Goal: Transaction & Acquisition: Purchase product/service

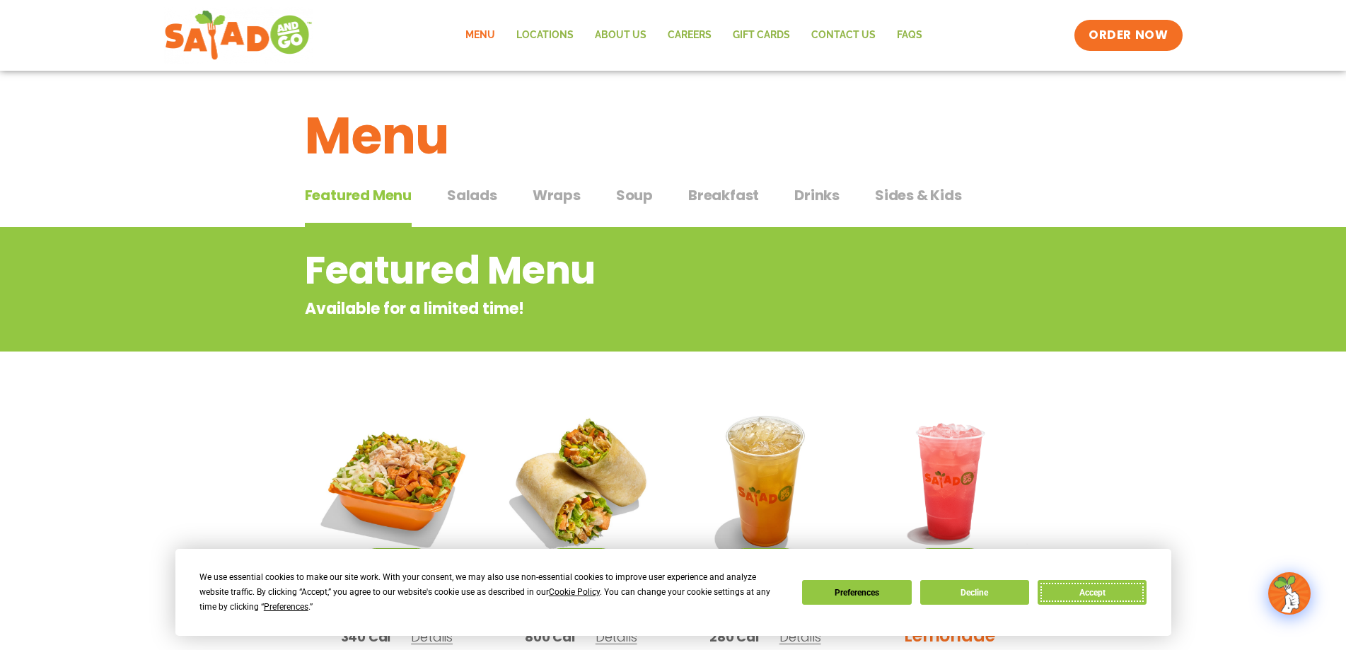
click at [1070, 591] on button "Accept" at bounding box center [1092, 592] width 109 height 25
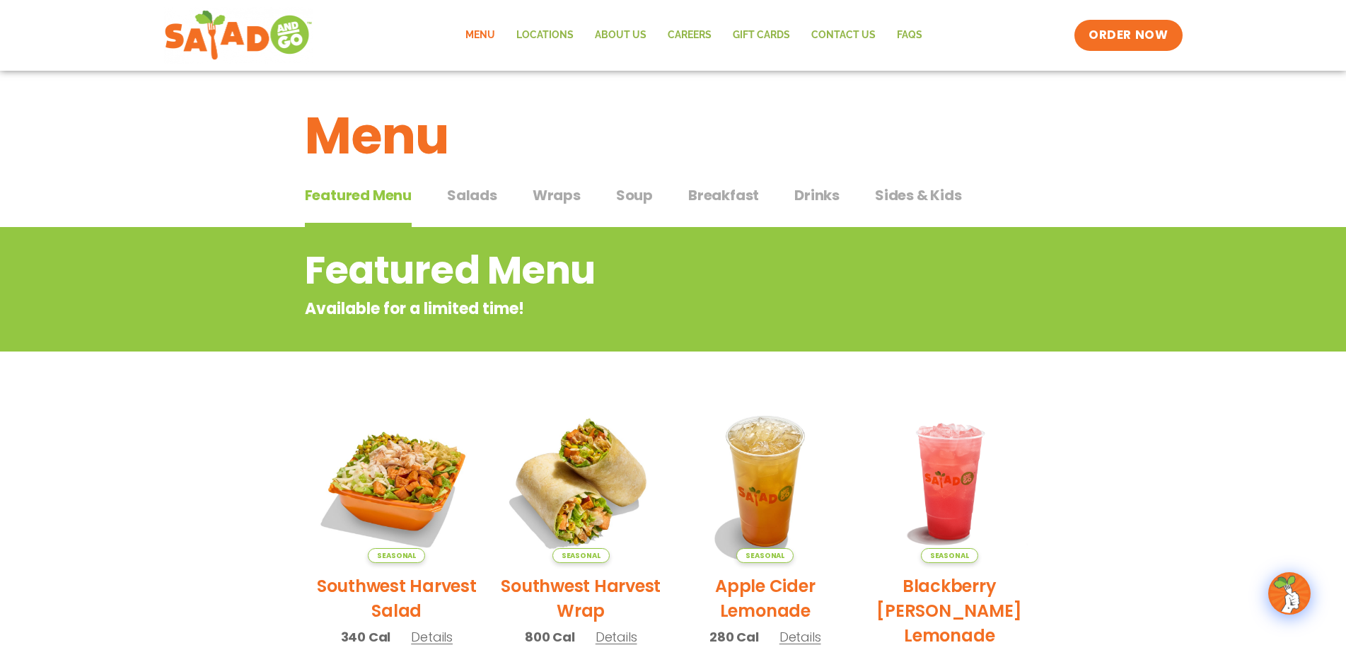
click at [470, 201] on span "Salads" at bounding box center [472, 195] width 50 height 21
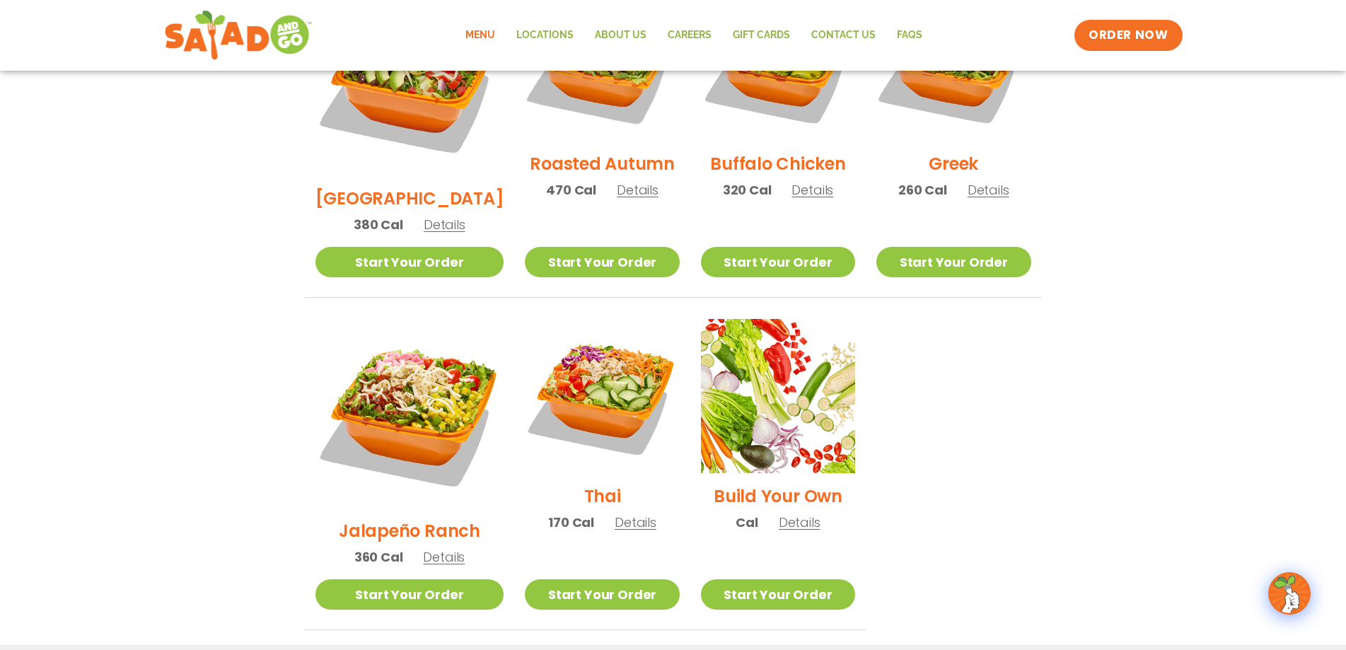
scroll to position [425, 0]
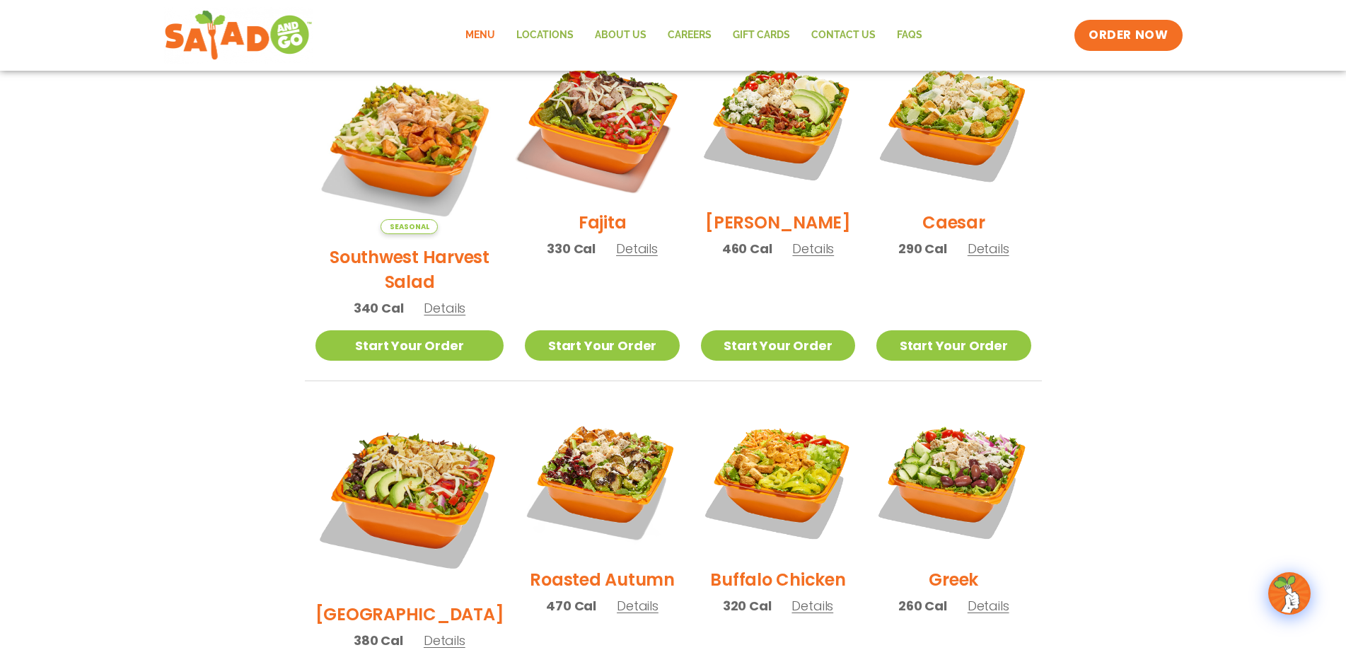
click at [545, 98] on img at bounding box center [602, 122] width 181 height 181
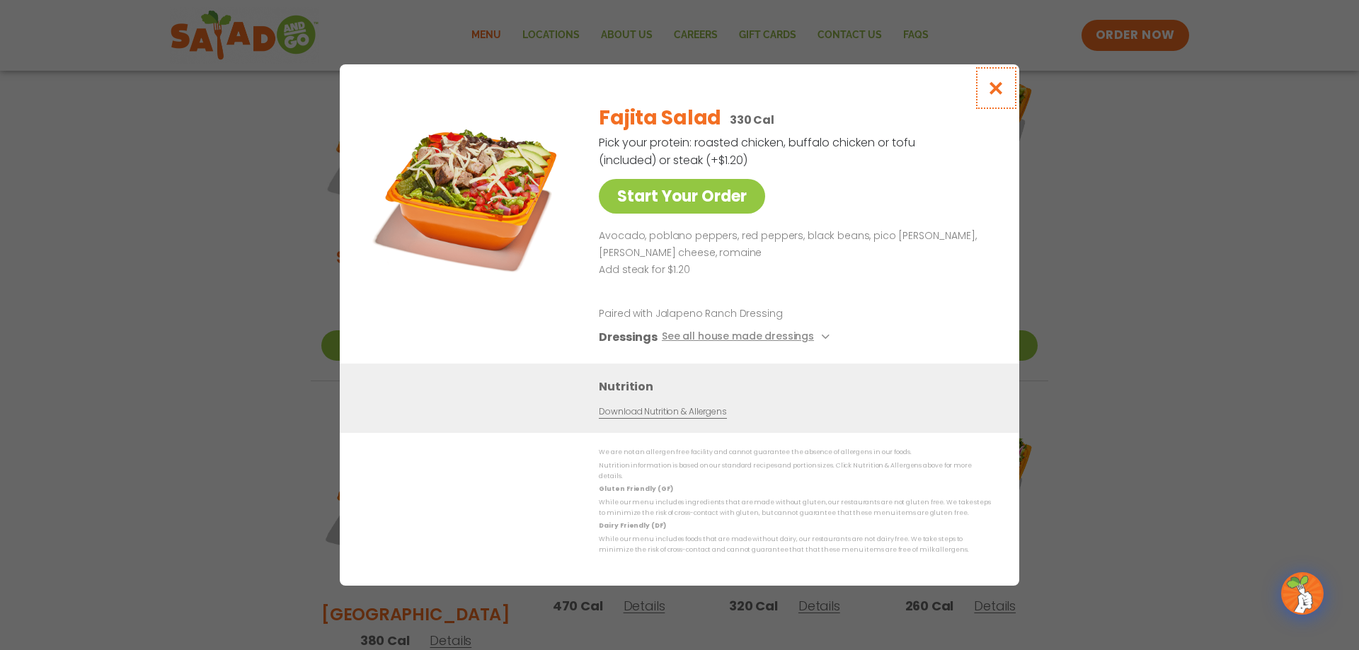
click at [1001, 91] on icon "Close modal" at bounding box center [996, 88] width 18 height 15
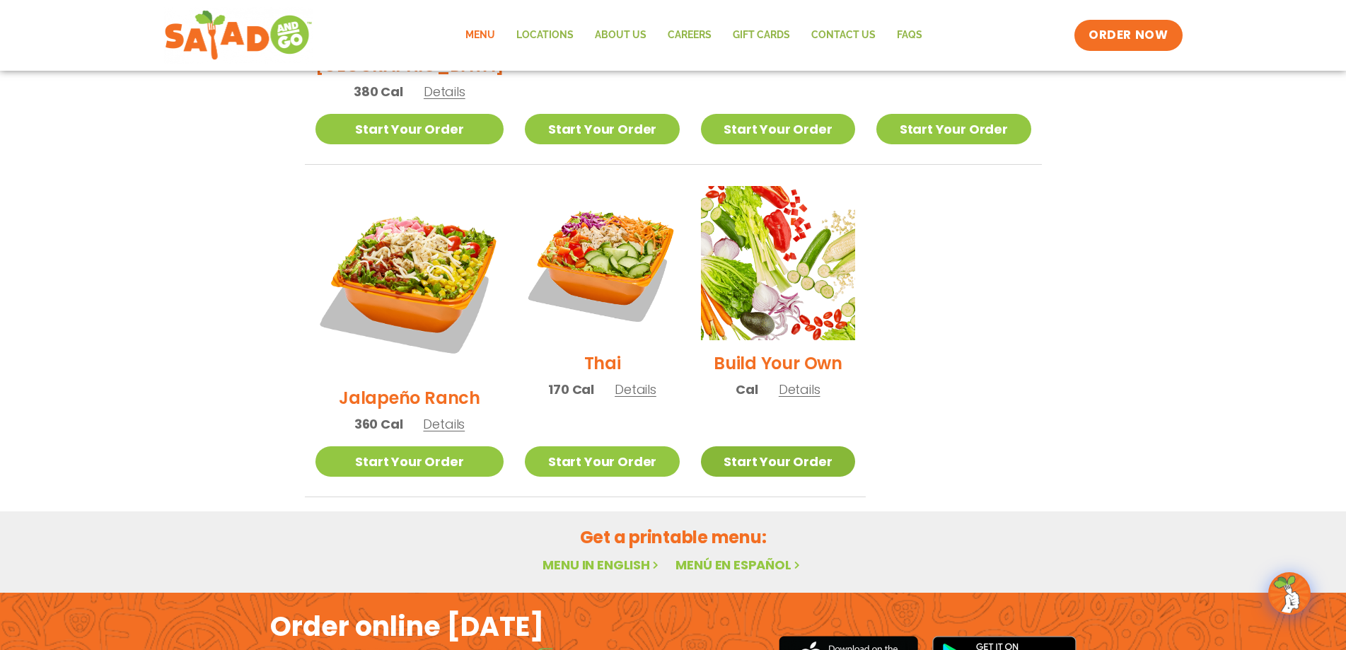
scroll to position [991, 0]
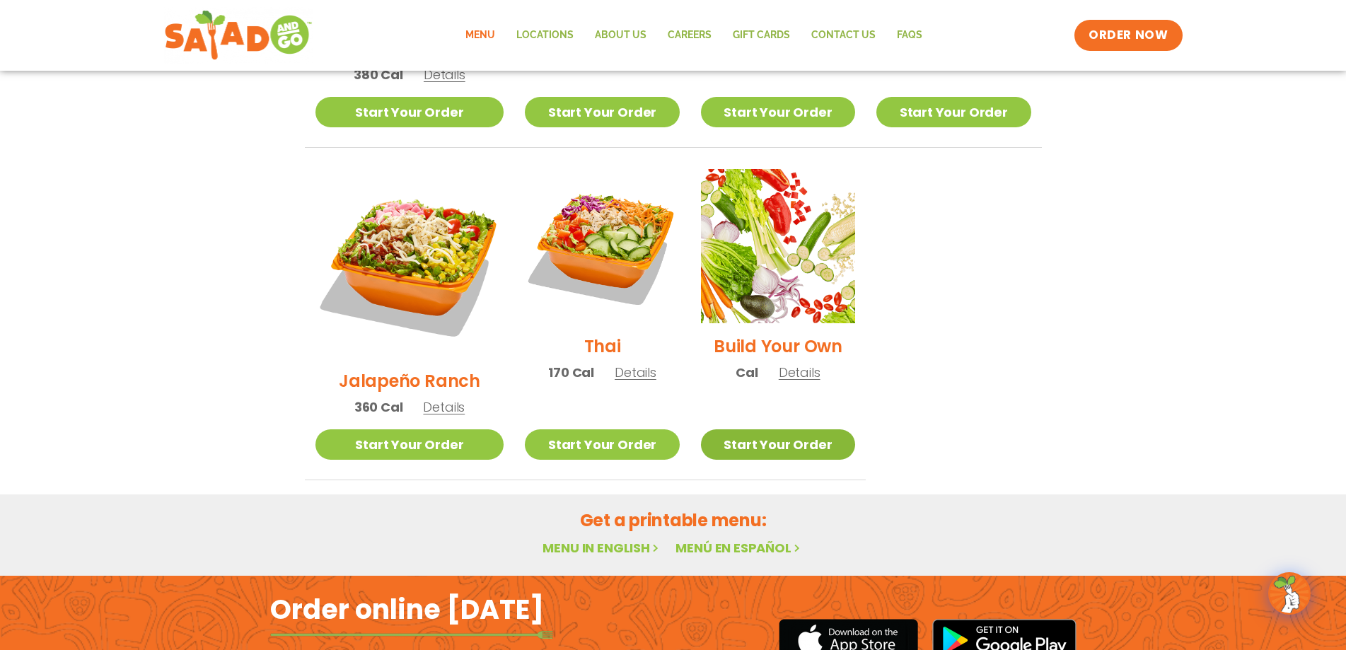
click at [764, 429] on link "Start Your Order" at bounding box center [778, 444] width 154 height 30
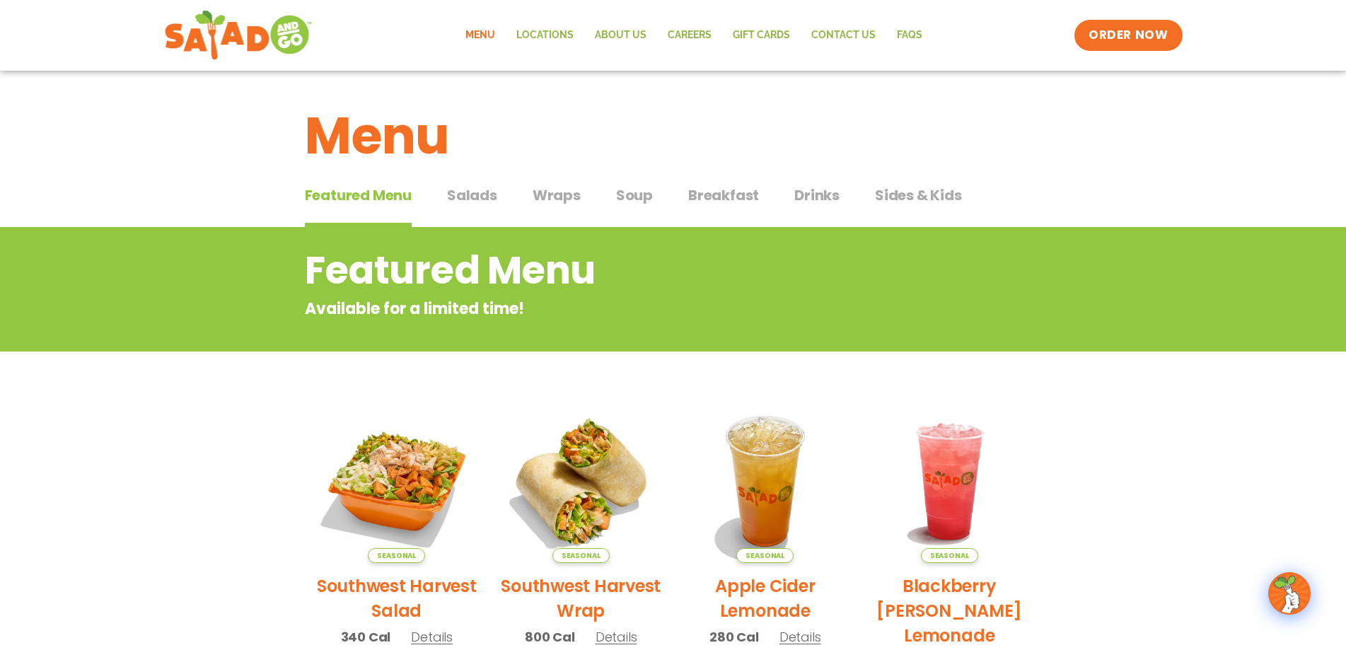
click at [459, 200] on span "Salads" at bounding box center [472, 195] width 50 height 21
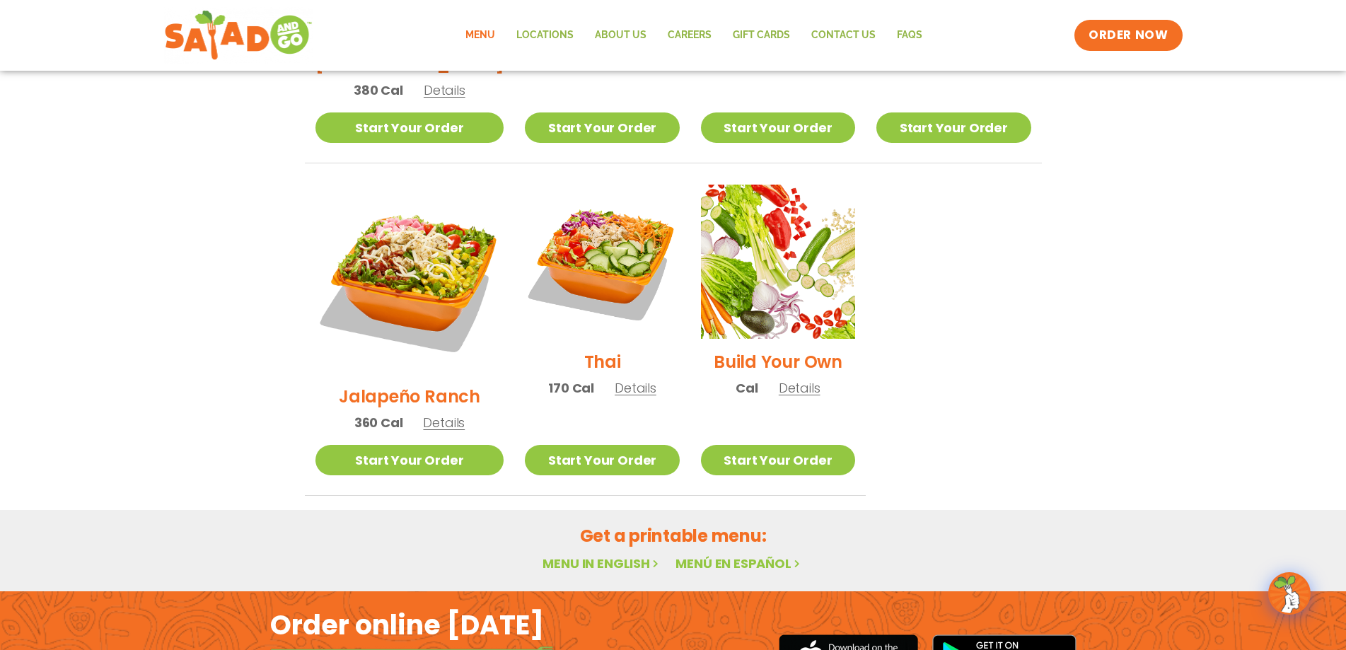
scroll to position [991, 0]
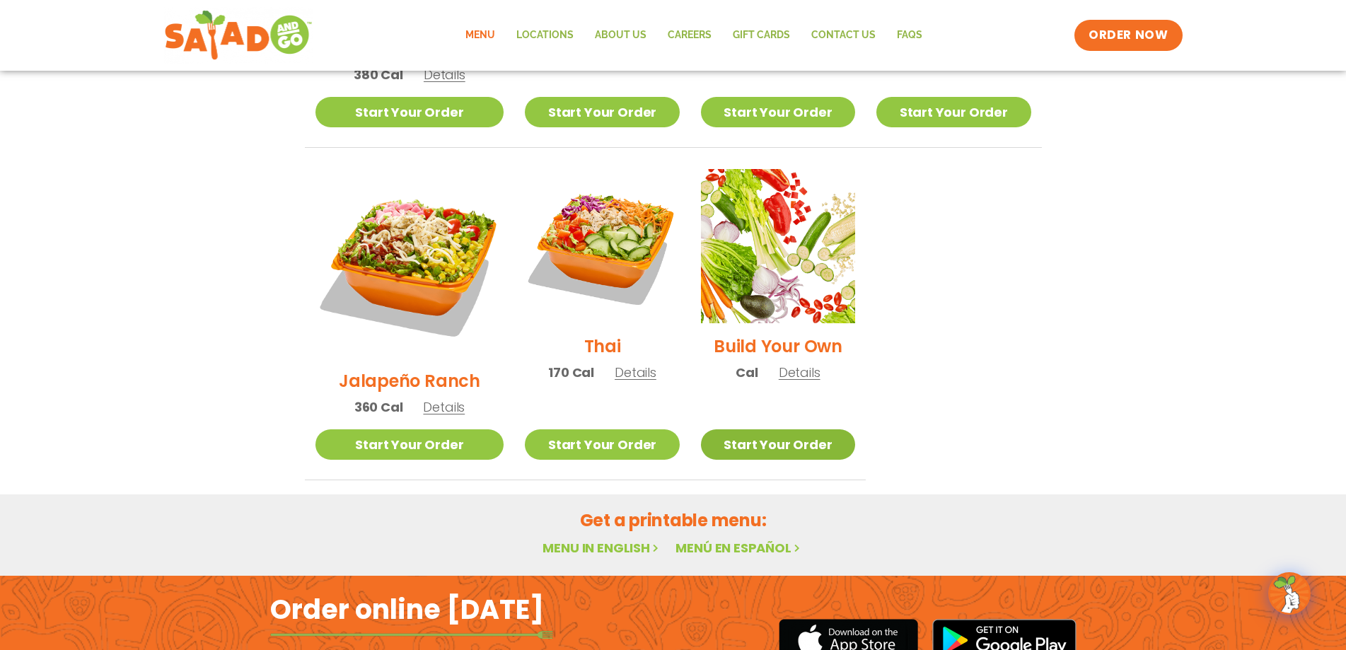
click at [824, 429] on link "Start Your Order" at bounding box center [778, 444] width 154 height 30
